Goal: Navigation & Orientation: Find specific page/section

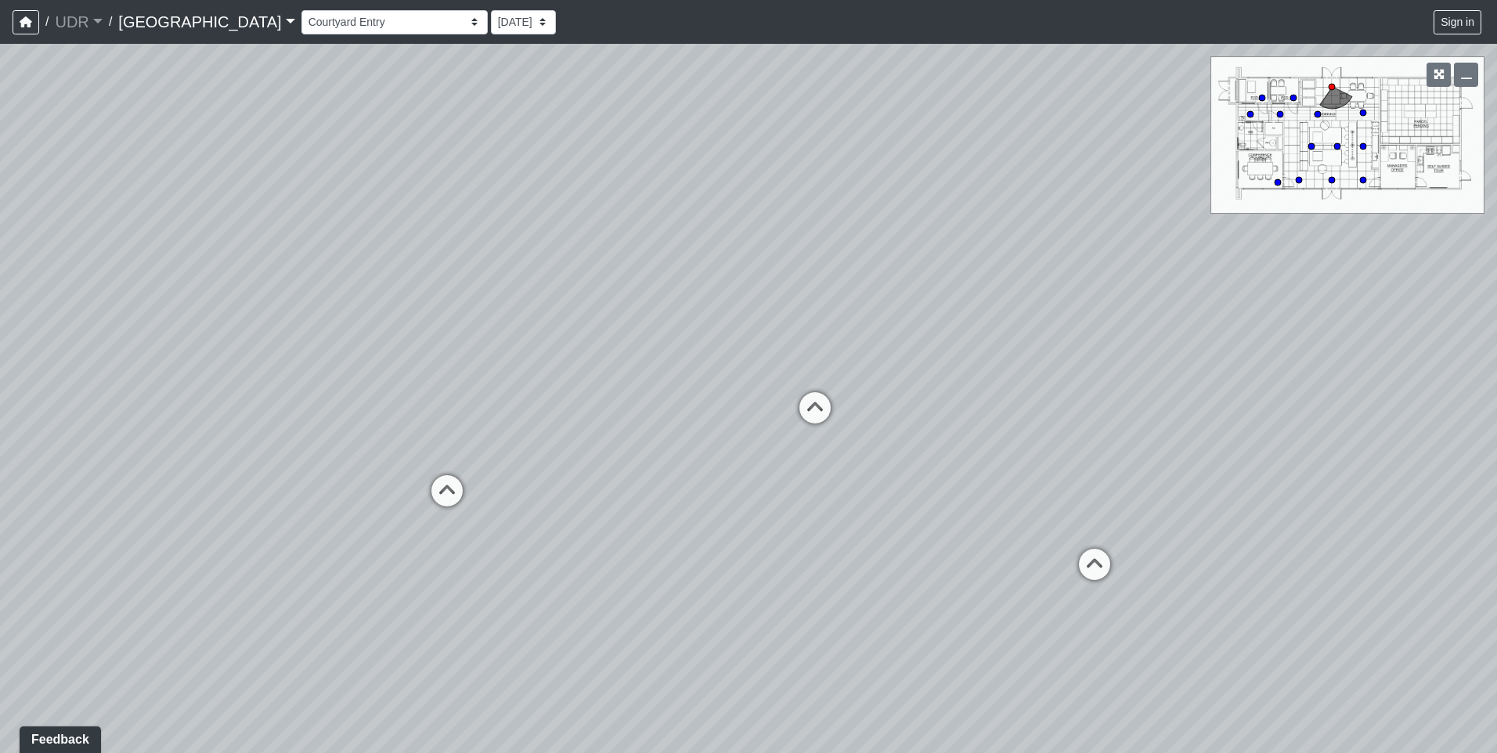
drag, startPoint x: 479, startPoint y: 290, endPoint x: 778, endPoint y: 172, distance: 321.3
click at [778, 172] on div "Loading... Island Counter Loading... Table Seating Loading... [GEOGRAPHIC_DATA]" at bounding box center [748, 398] width 1497 height 709
drag, startPoint x: 557, startPoint y: 210, endPoint x: 1008, endPoint y: 211, distance: 450.9
click at [1008, 211] on div "Loading... Island Counter Loading... Table Seating Loading... [GEOGRAPHIC_DATA]" at bounding box center [748, 398] width 1497 height 709
drag, startPoint x: 773, startPoint y: 199, endPoint x: 914, endPoint y: 429, distance: 269.9
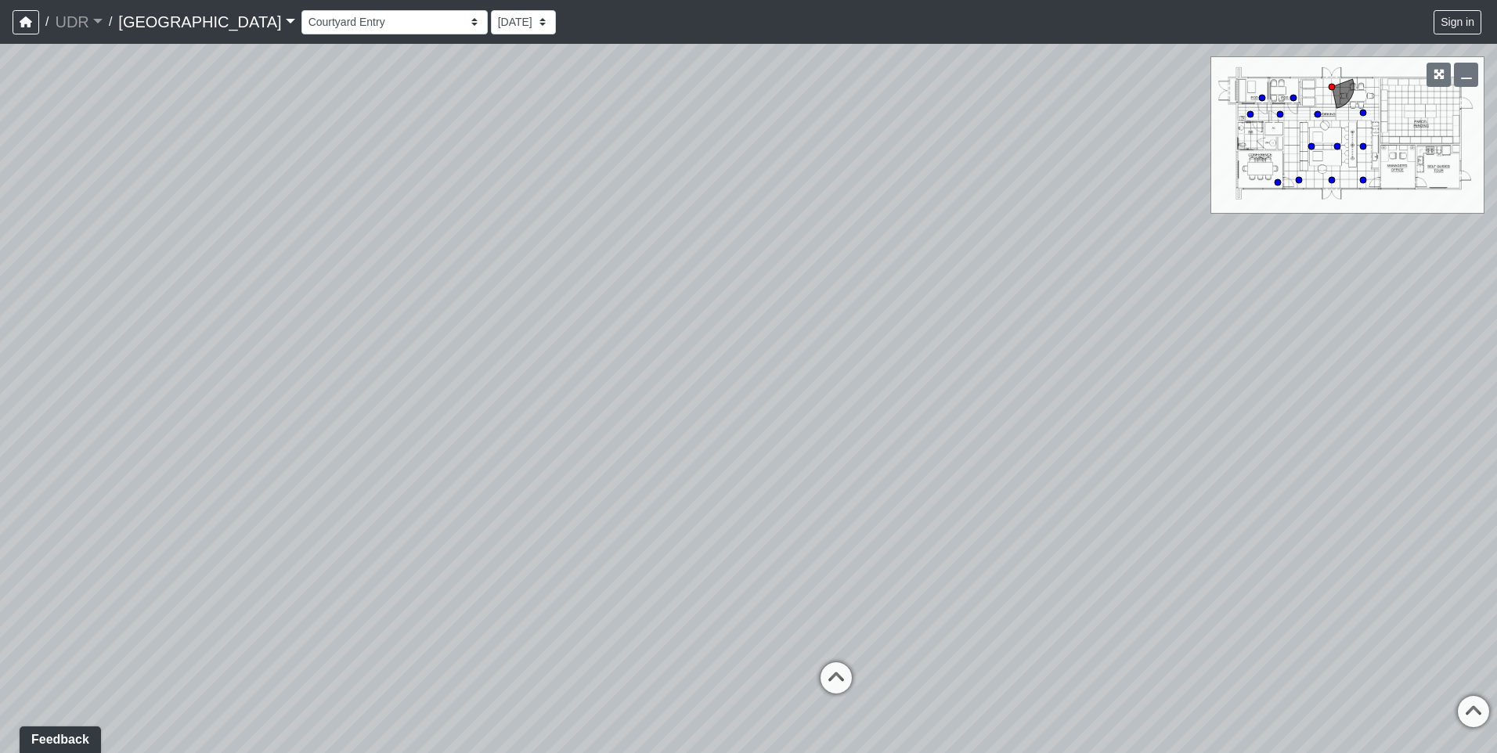
click at [914, 429] on div "Loading... Island Counter Loading... Table Seating Loading... [GEOGRAPHIC_DATA]" at bounding box center [748, 398] width 1497 height 709
drag, startPoint x: 1004, startPoint y: 428, endPoint x: 378, endPoint y: 193, distance: 668.4
click at [379, 193] on div "Loading... Island Counter Loading... Table Seating Loading... [GEOGRAPHIC_DATA]" at bounding box center [748, 398] width 1497 height 709
drag, startPoint x: 577, startPoint y: 211, endPoint x: 327, endPoint y: 348, distance: 285.2
click at [327, 348] on div "Loading... Island Counter Loading... Table Seating Loading... [GEOGRAPHIC_DATA]" at bounding box center [748, 398] width 1497 height 709
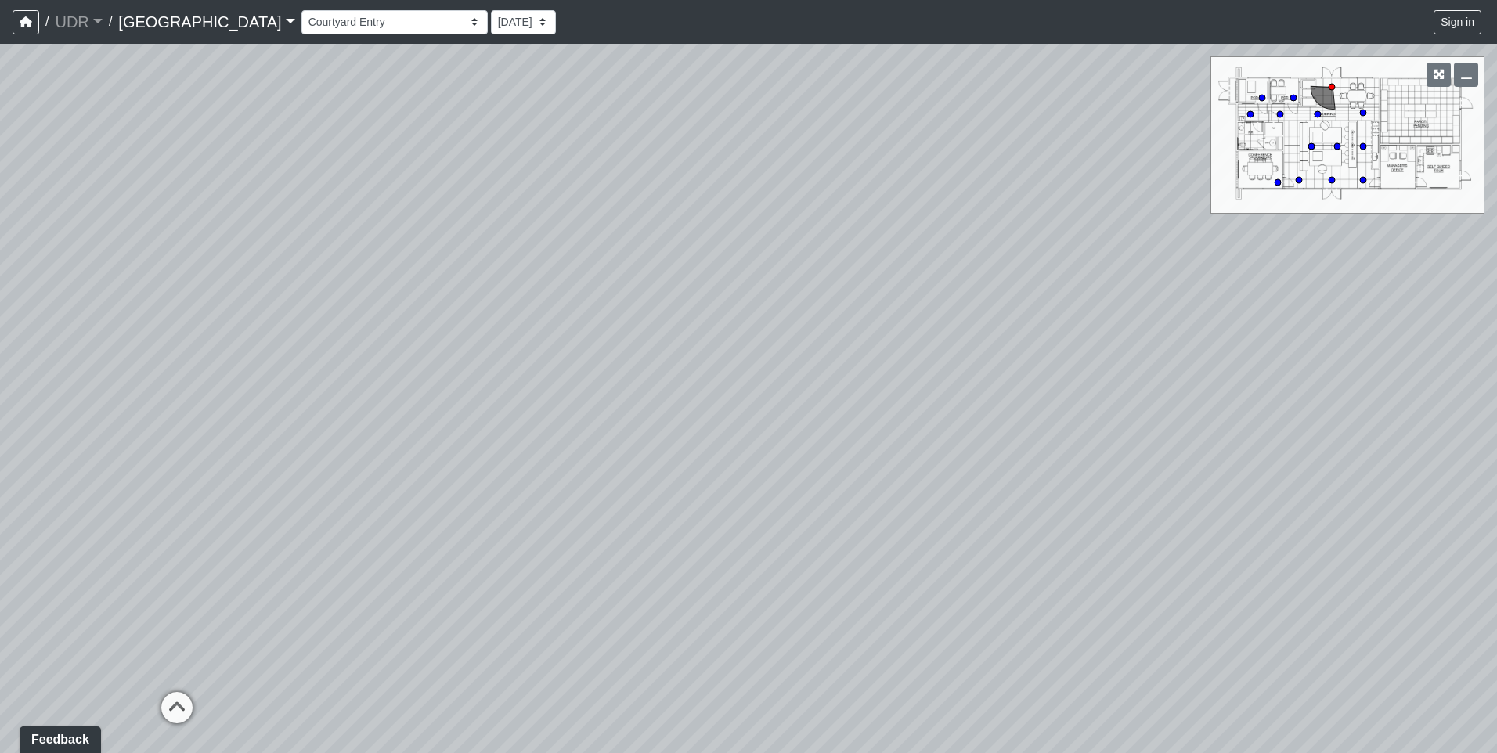
drag, startPoint x: 679, startPoint y: 361, endPoint x: 501, endPoint y: 485, distance: 217.0
click at [501, 485] on div "Loading... Island Counter Loading... Table Seating Loading... [GEOGRAPHIC_DATA]" at bounding box center [748, 398] width 1497 height 709
drag, startPoint x: 485, startPoint y: 370, endPoint x: 817, endPoint y: 127, distance: 412.3
click at [817, 127] on div "Loading... Island Counter Loading... Table Seating Loading... [GEOGRAPHIC_DATA]" at bounding box center [748, 398] width 1497 height 709
click at [629, 321] on div "Loading... Island Counter Loading... Table Seating Loading... [GEOGRAPHIC_DATA]" at bounding box center [748, 398] width 1497 height 709
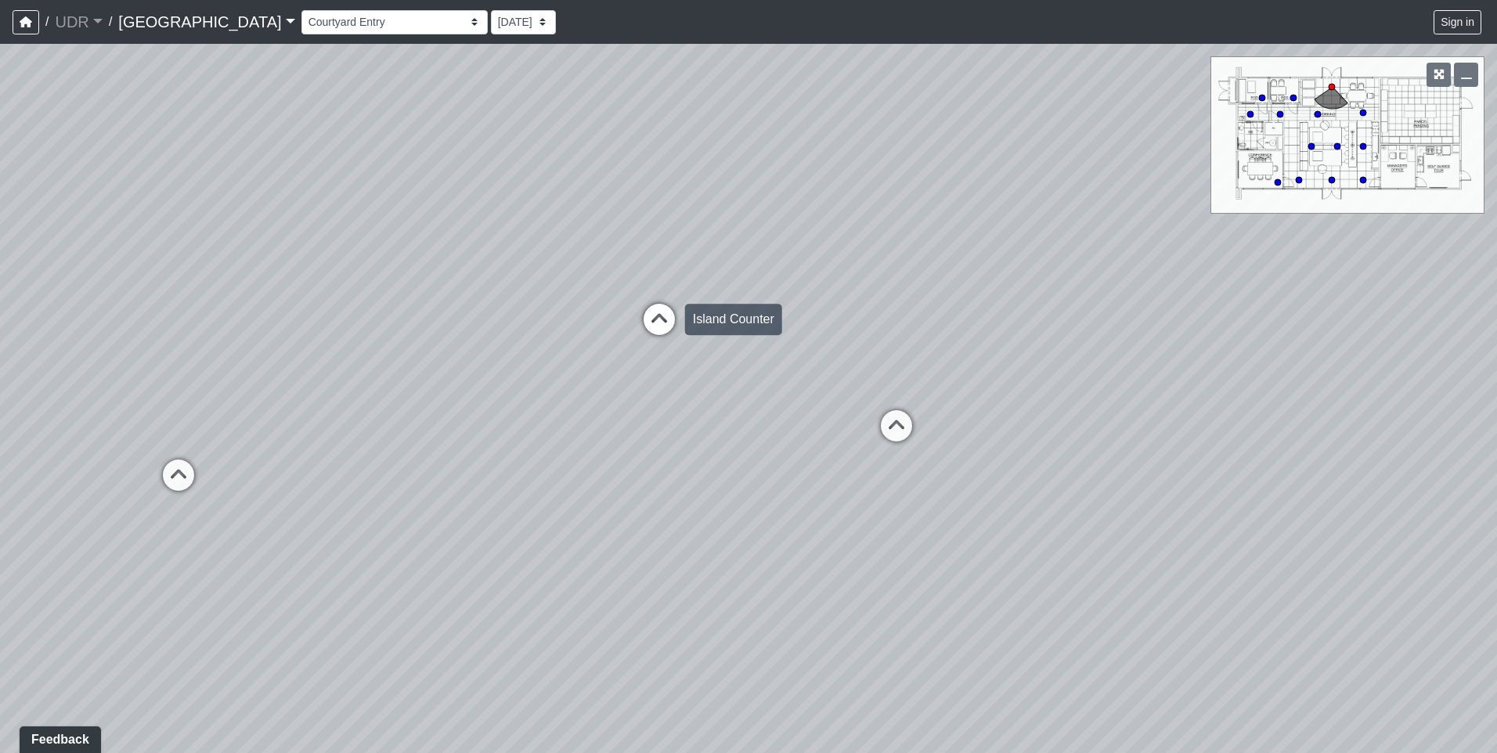
click at [657, 321] on icon at bounding box center [659, 327] width 47 height 47
drag, startPoint x: 961, startPoint y: 341, endPoint x: 797, endPoint y: 367, distance: 165.8
click at [797, 367] on div "Loading... Island Counter Loading... Table Seating Loading... Coworking Hallway…" at bounding box center [748, 398] width 1497 height 709
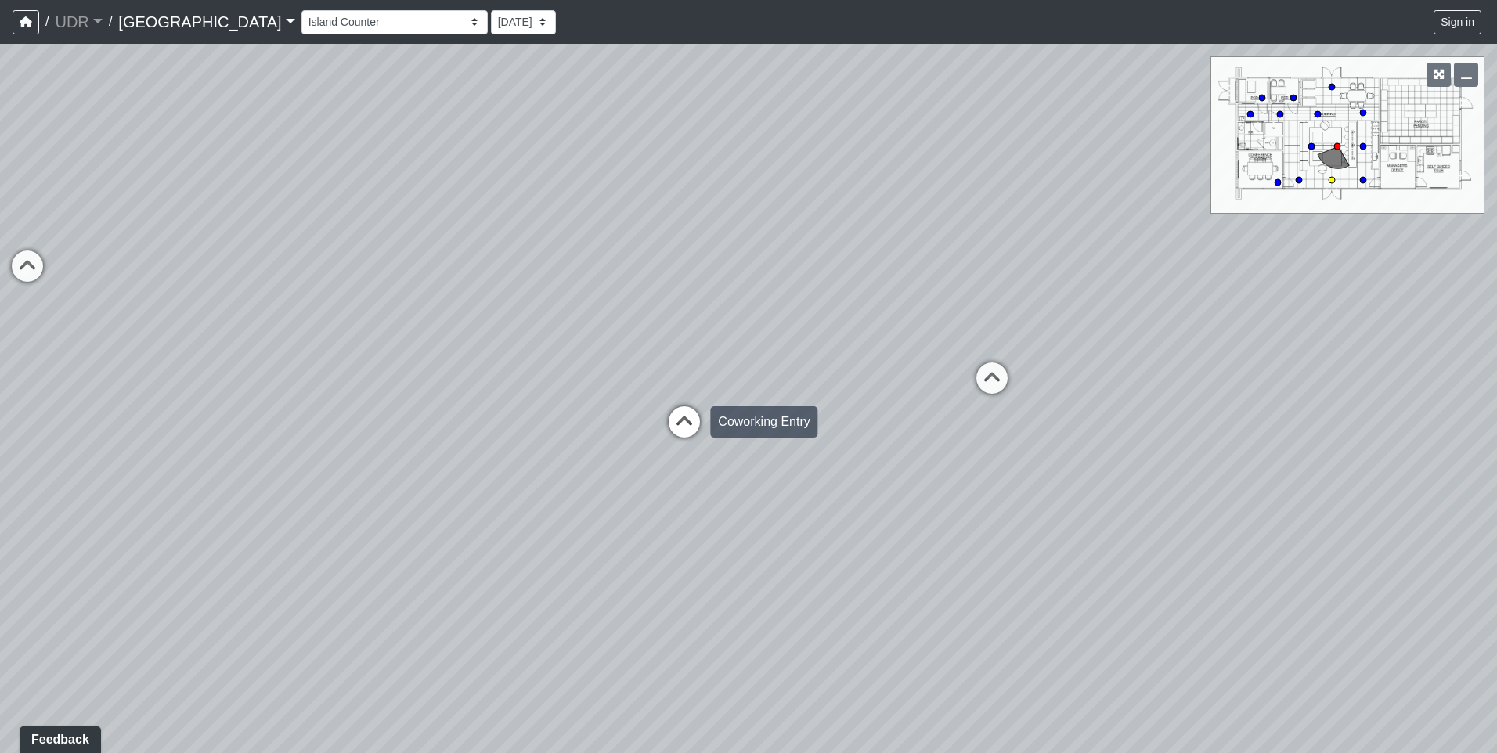
click at [663, 417] on icon at bounding box center [684, 429] width 47 height 47
select select "oCuy85sXGZEL2GxFKUbbte"
drag, startPoint x: 875, startPoint y: 344, endPoint x: 294, endPoint y: 369, distance: 581.4
click at [330, 369] on div "Loading... Island Counter Loading... Table Seating Loading... Coworking Hallway…" at bounding box center [748, 398] width 1497 height 709
drag, startPoint x: 688, startPoint y: 339, endPoint x: 423, endPoint y: 364, distance: 266.6
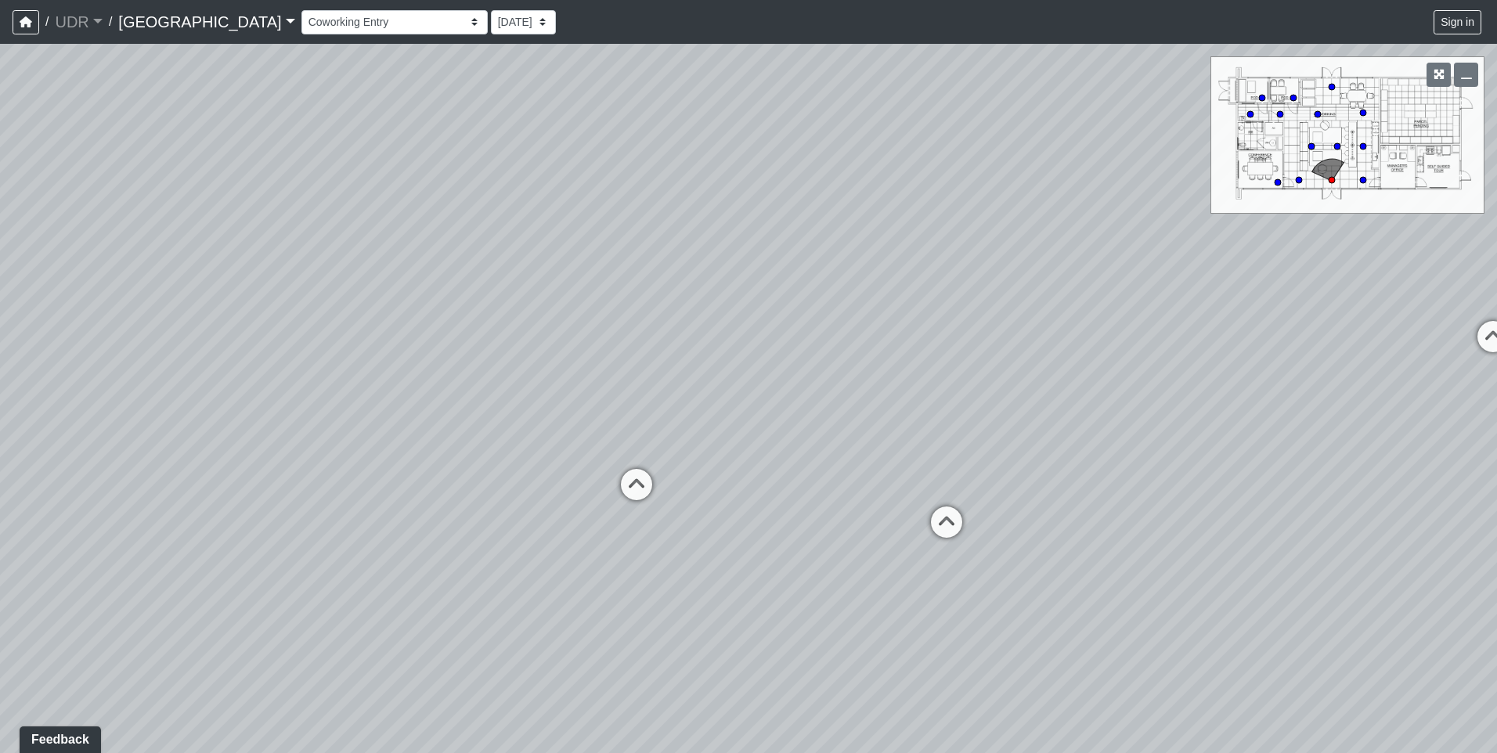
click at [423, 364] on div "Loading... Island Counter Loading... Table Seating Loading... Coworking Hallway…" at bounding box center [748, 398] width 1497 height 709
drag, startPoint x: 743, startPoint y: 315, endPoint x: 525, endPoint y: 368, distance: 224.0
click at [525, 368] on div "Loading... Island Counter Loading... Table Seating Loading... Coworking Hallway…" at bounding box center [748, 398] width 1497 height 709
drag, startPoint x: 678, startPoint y: 337, endPoint x: 719, endPoint y: 370, distance: 52.8
click at [719, 370] on div "Loading... Island Counter Loading... Table Seating Loading... Coworking Hallway…" at bounding box center [748, 398] width 1497 height 709
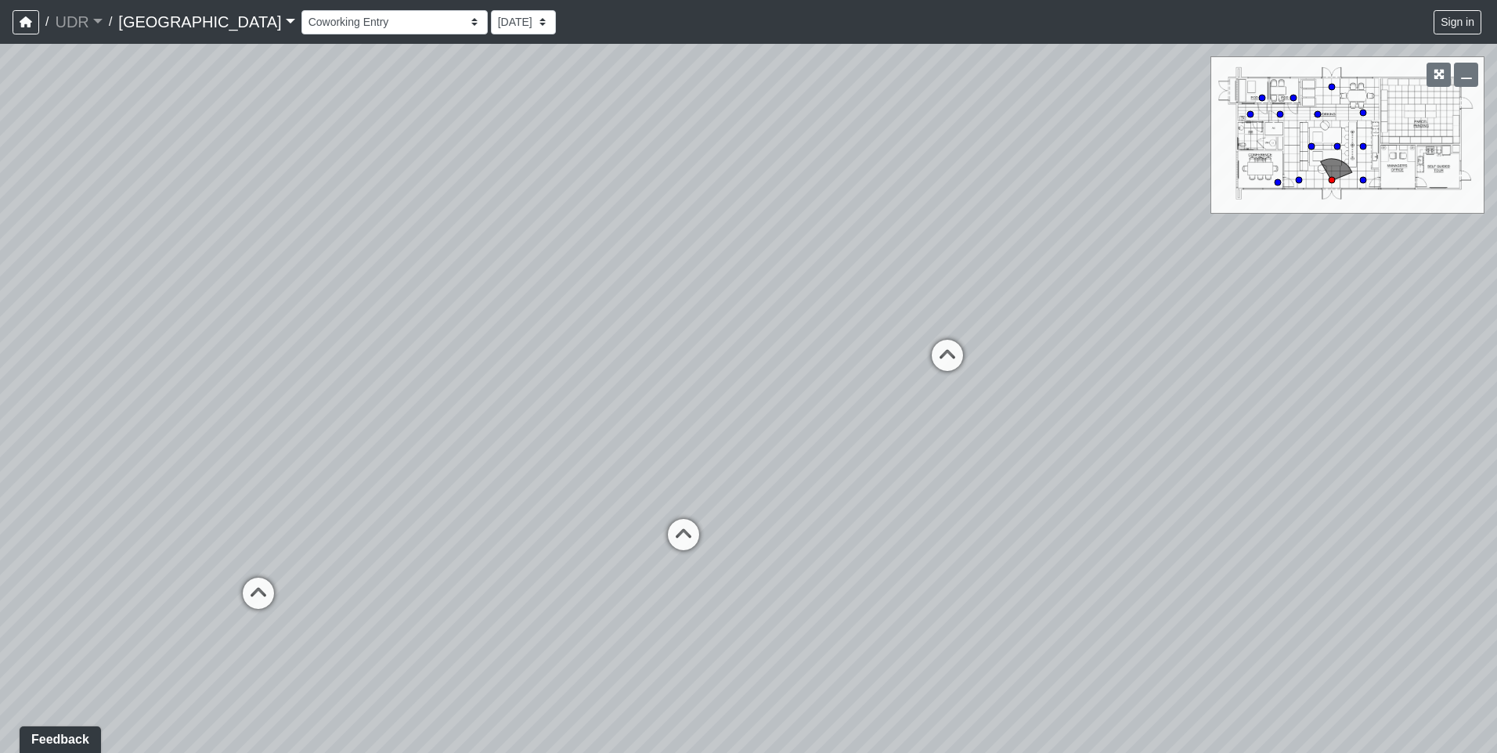
drag, startPoint x: 772, startPoint y: 370, endPoint x: 548, endPoint y: 315, distance: 230.5
click at [548, 315] on div "Loading... Island Counter Loading... Table Seating Loading... Coworking Hallway…" at bounding box center [748, 398] width 1497 height 709
drag, startPoint x: 510, startPoint y: 326, endPoint x: 609, endPoint y: 358, distance: 104.2
click at [609, 358] on div "Loading... Island Counter Loading... Table Seating Loading... Coworking Hallway…" at bounding box center [748, 398] width 1497 height 709
